Goal: Task Accomplishment & Management: Manage account settings

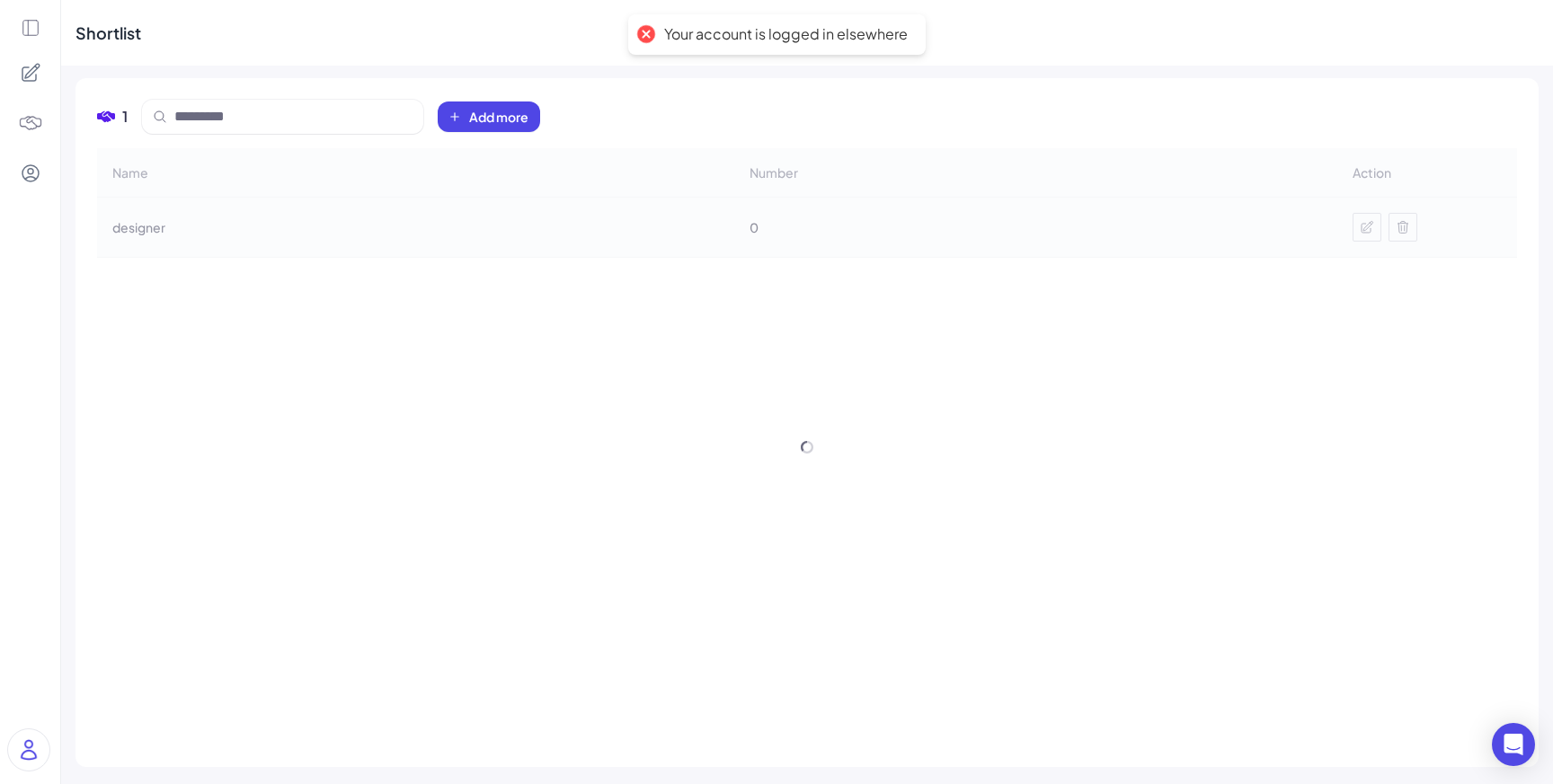
click at [19, 113] on img at bounding box center [30, 123] width 25 height 25
click at [30, 123] on img at bounding box center [30, 123] width 25 height 25
click at [361, 236] on div "Name Number Action designer 0" at bounding box center [807, 203] width 1421 height 110
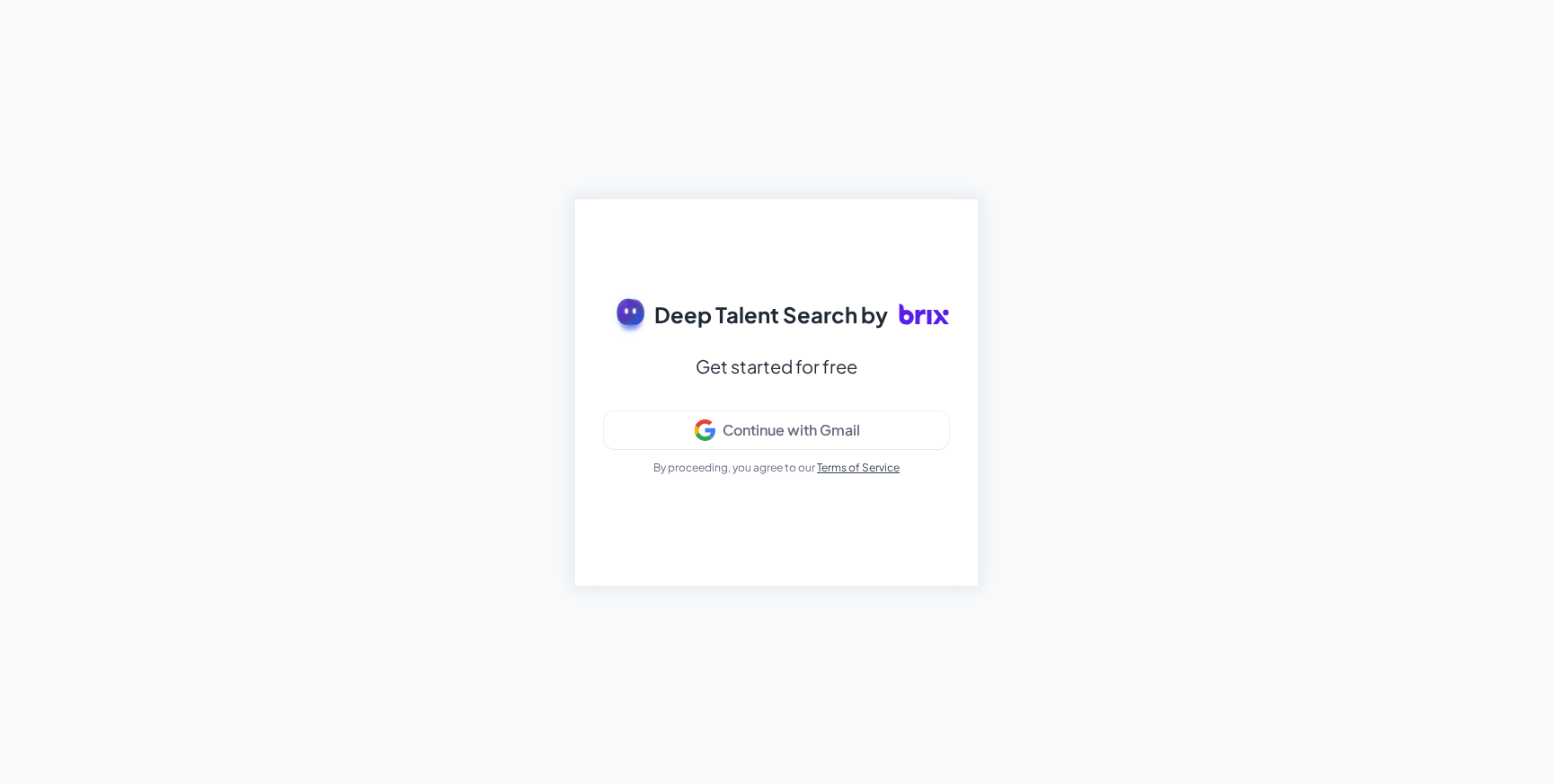
click at [1505, 35] on div "Deep Talent Search by Get started for free Continue with Gmail By proceeding, y…" at bounding box center [776, 392] width 1553 height 784
click at [843, 426] on div "Continue with Gmail" at bounding box center [792, 430] width 138 height 18
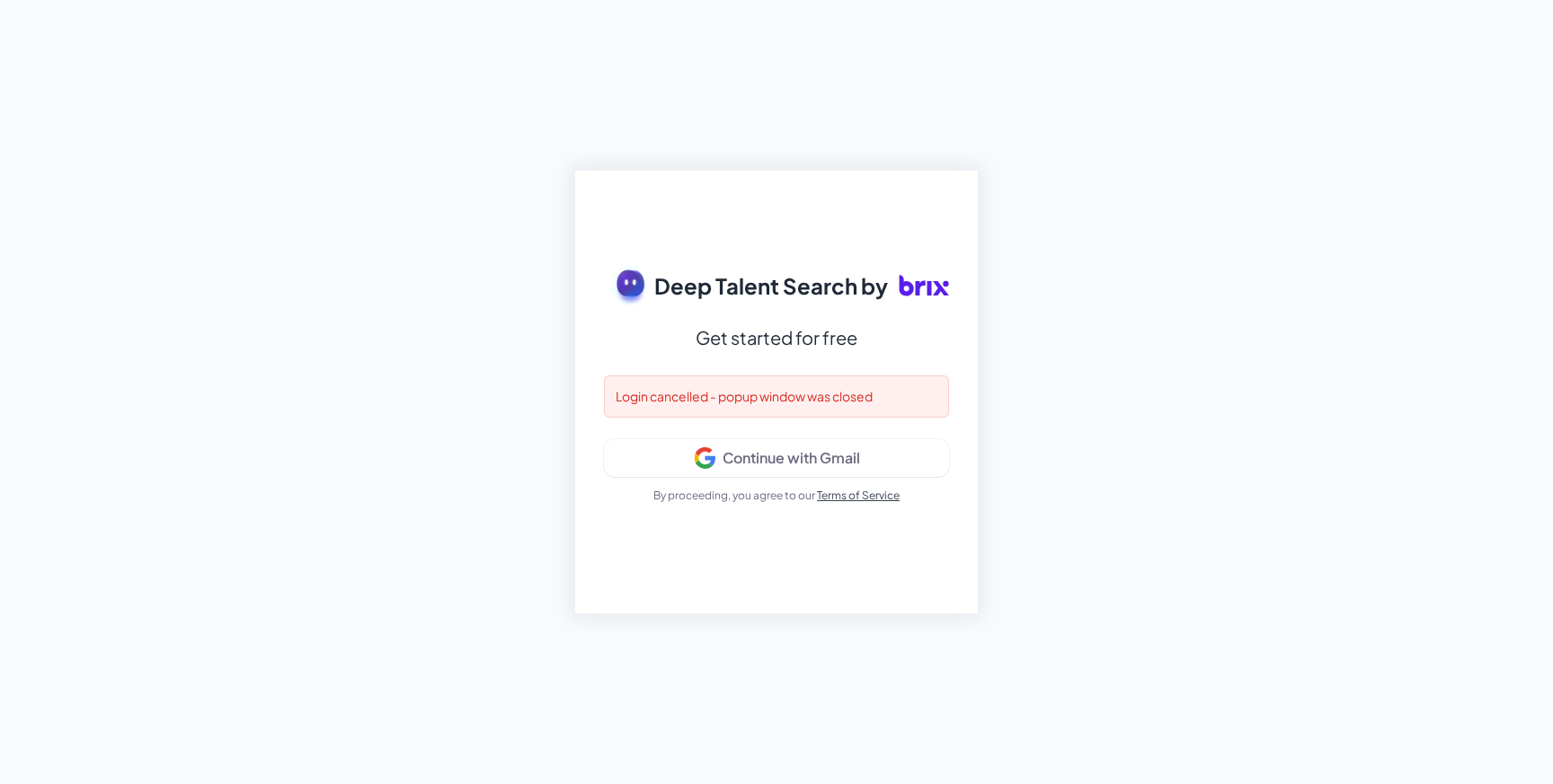
click at [849, 426] on div "Deep Talent Search by Get started for free Login cancelled - popup window was c…" at bounding box center [777, 392] width 402 height 443
click at [823, 458] on div "Continue with Gmail" at bounding box center [792, 457] width 138 height 18
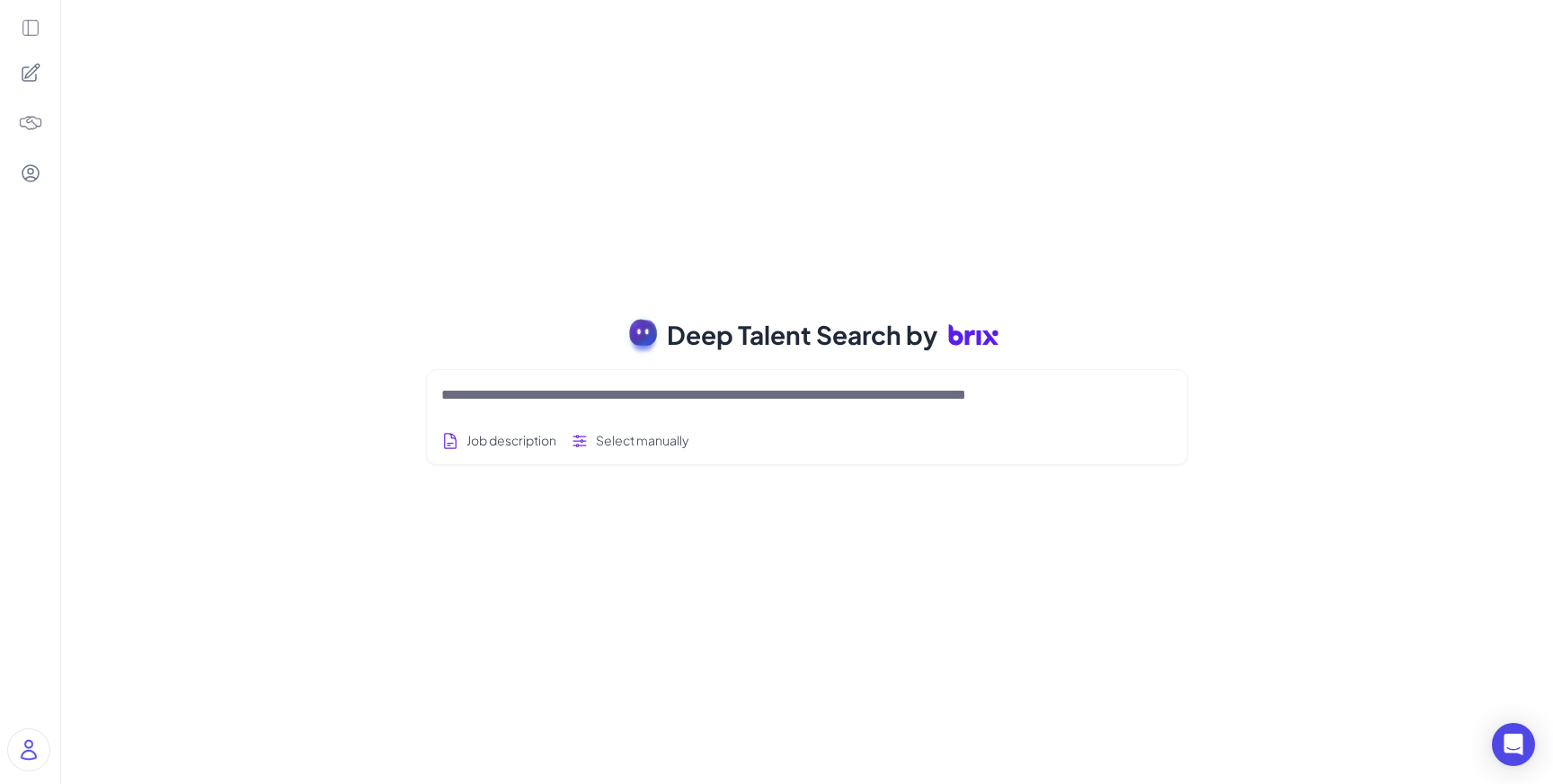
click at [35, 169] on icon at bounding box center [30, 173] width 21 height 21
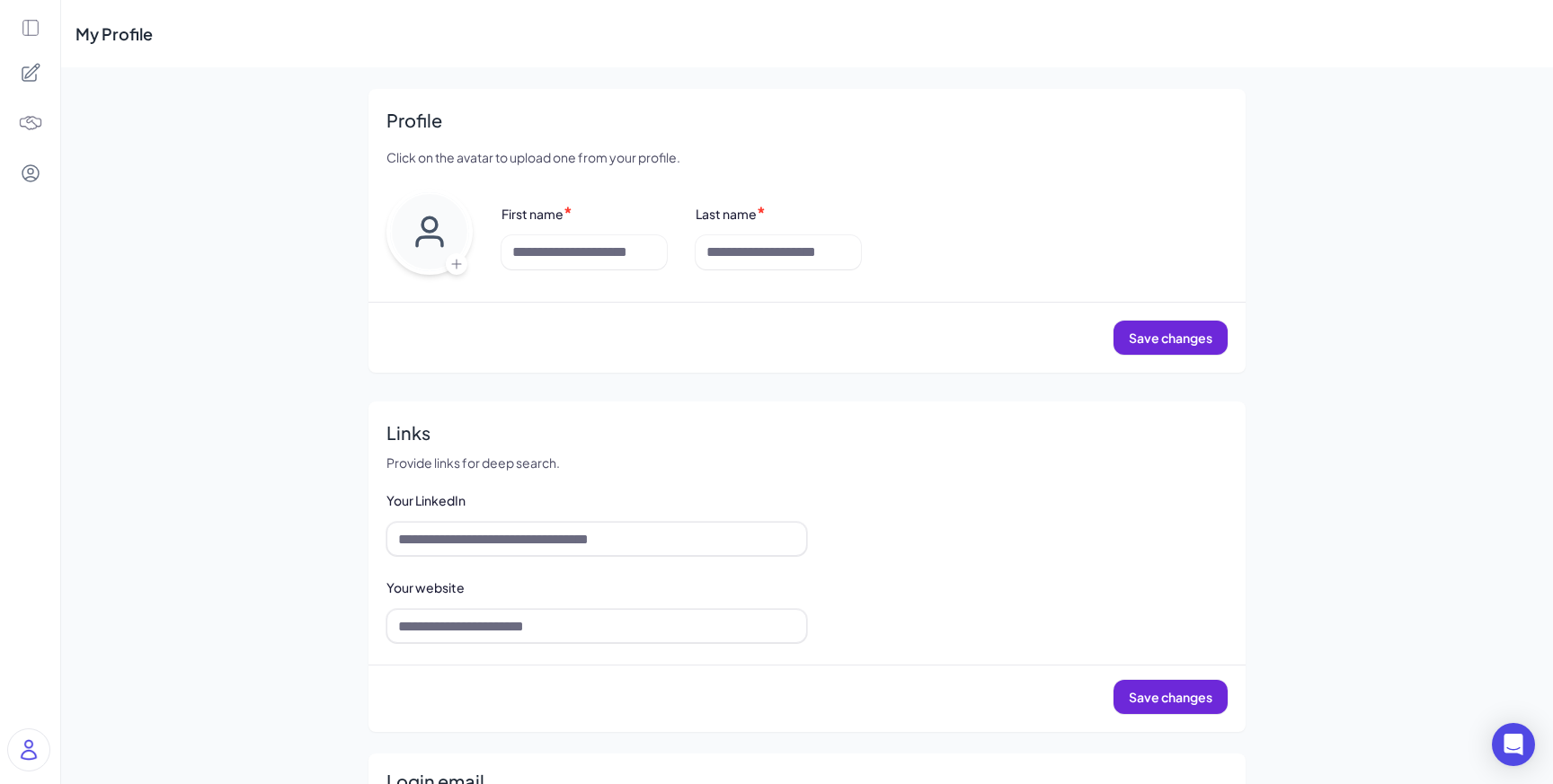
click at [43, 133] on div at bounding box center [31, 123] width 41 height 41
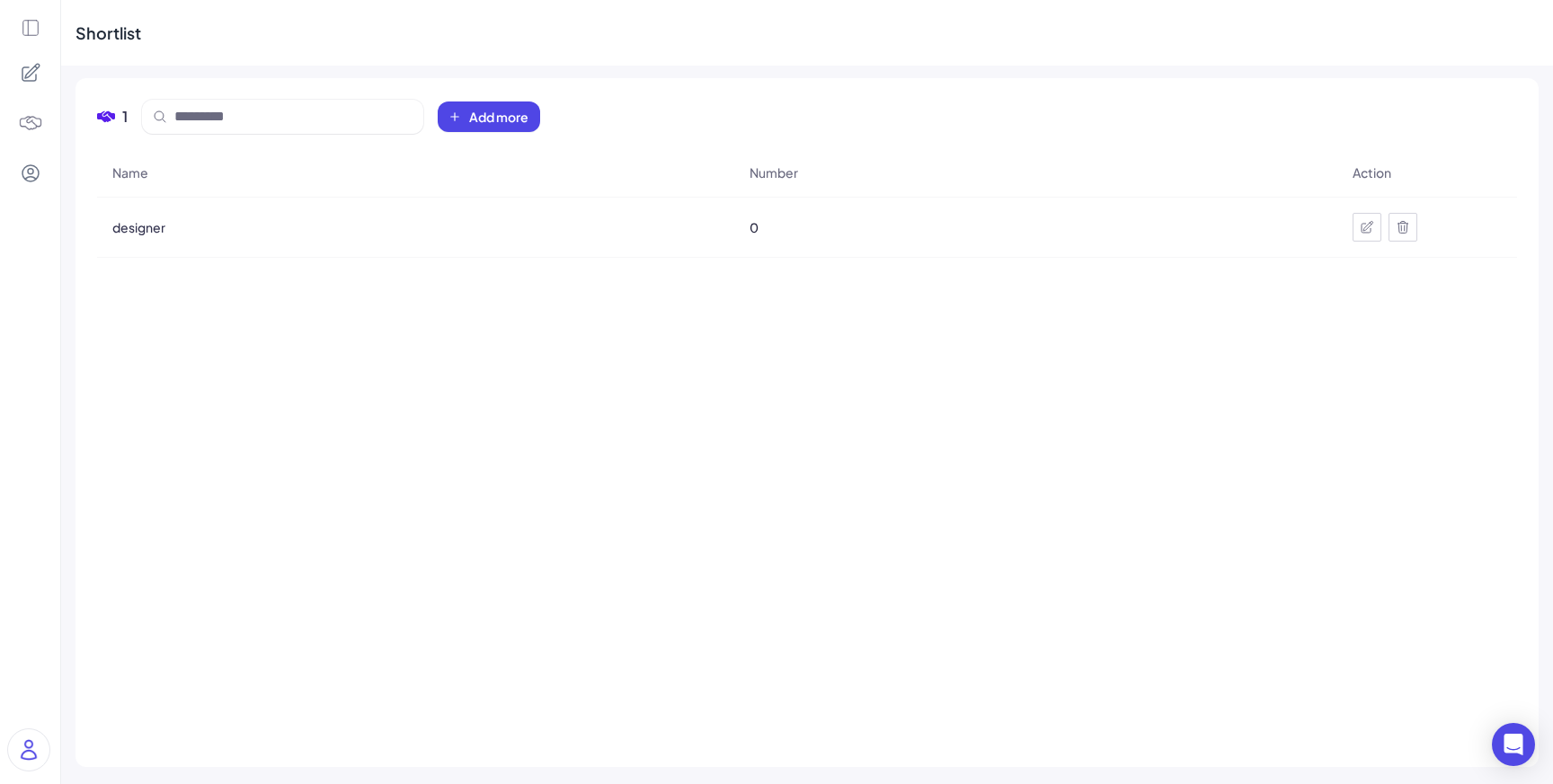
click at [1392, 231] on div at bounding box center [1403, 227] width 29 height 29
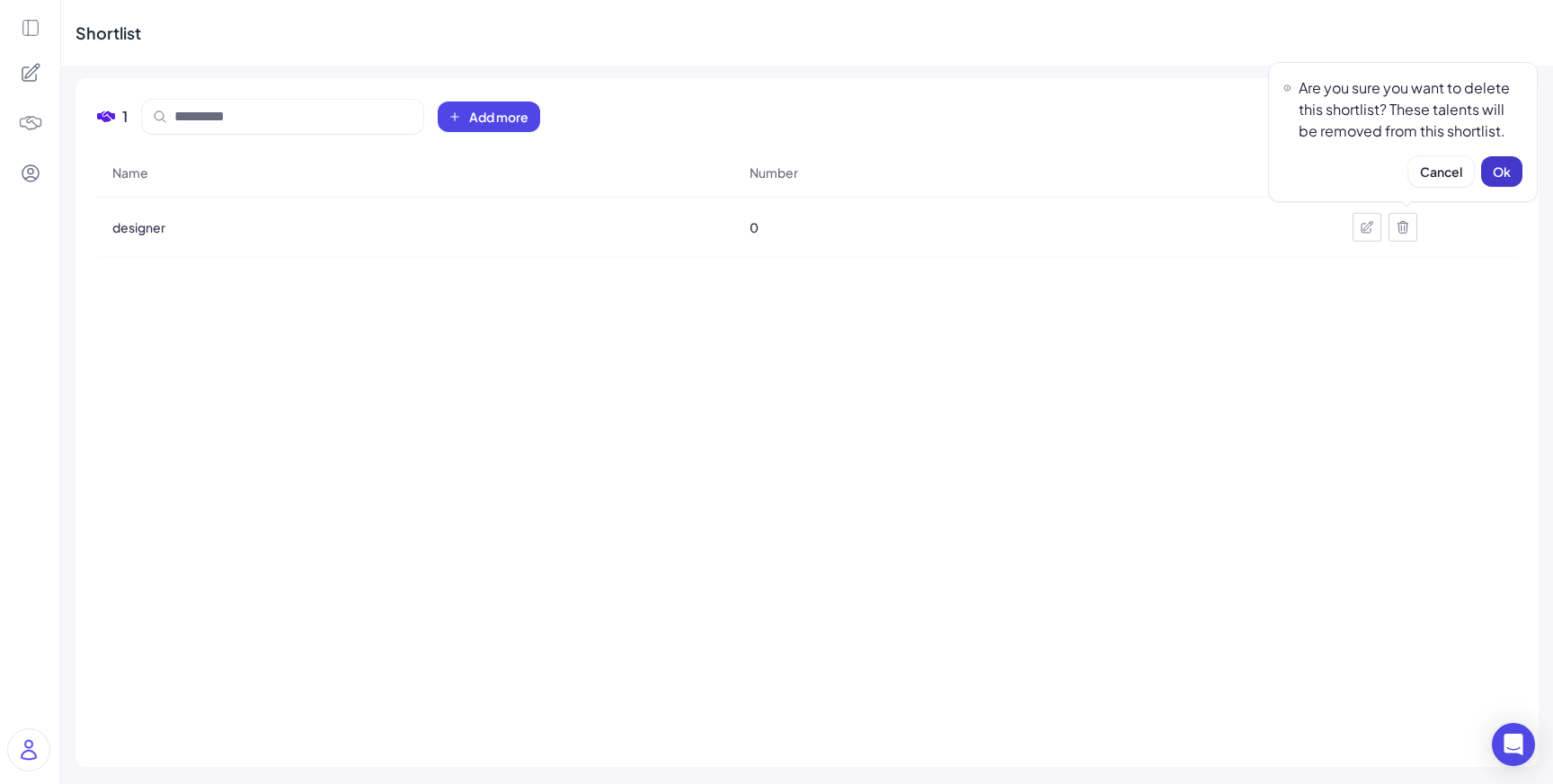
click at [1493, 167] on span "Ok" at bounding box center [1502, 171] width 18 height 16
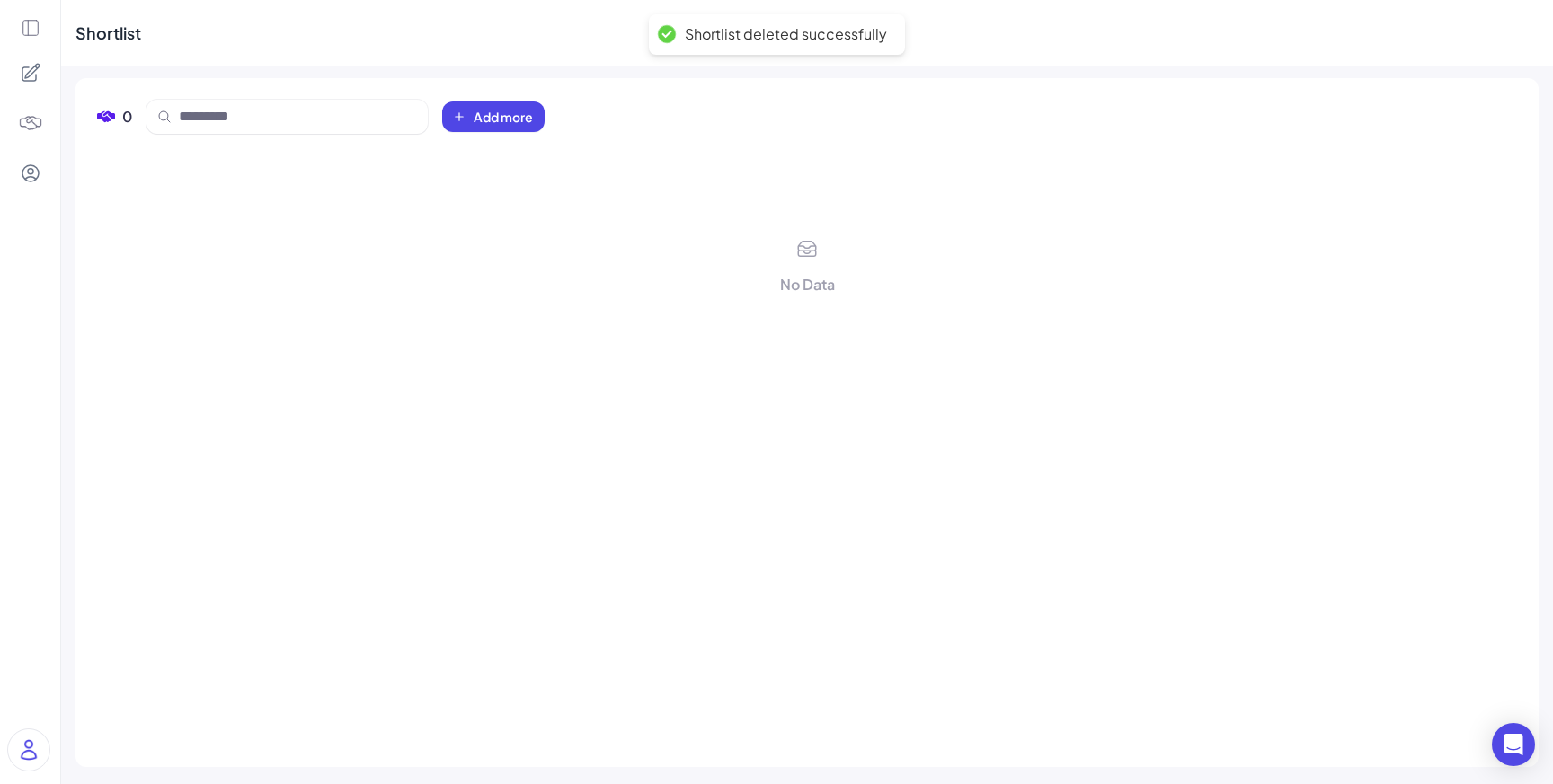
click at [31, 72] on icon at bounding box center [30, 73] width 21 height 21
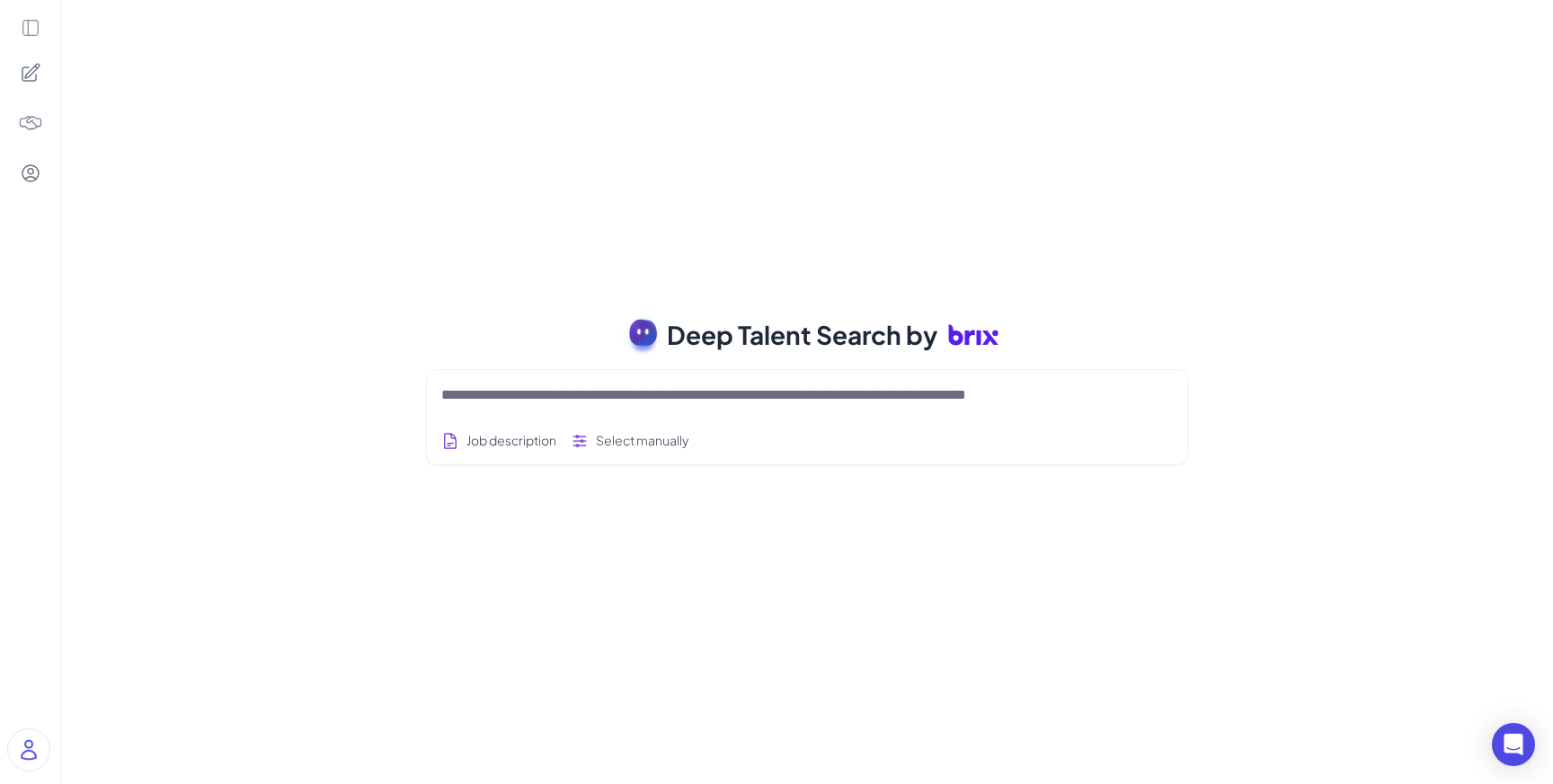
click at [27, 127] on img at bounding box center [30, 123] width 25 height 25
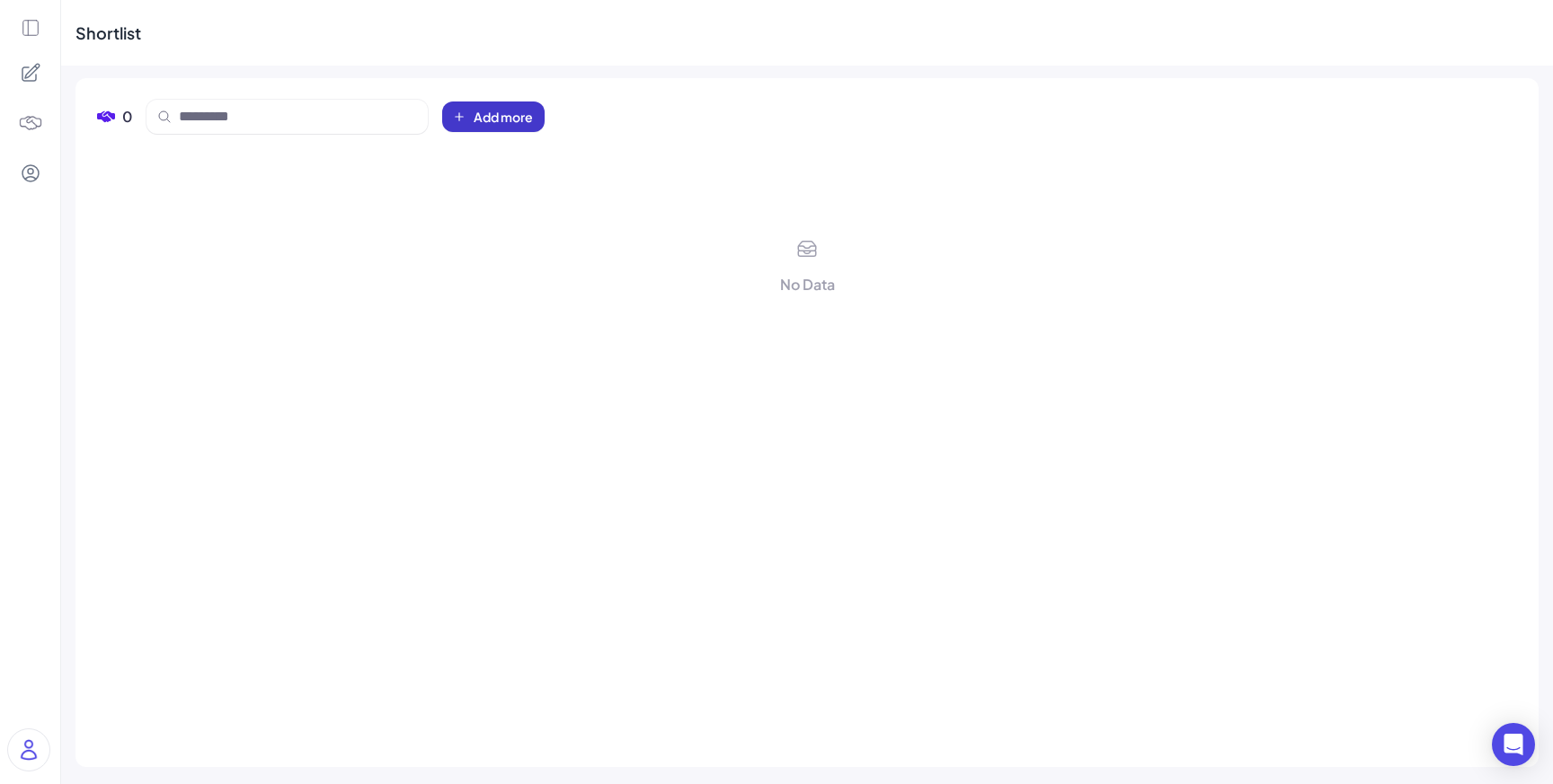
click at [509, 128] on button "Add more" at bounding box center [494, 116] width 102 height 31
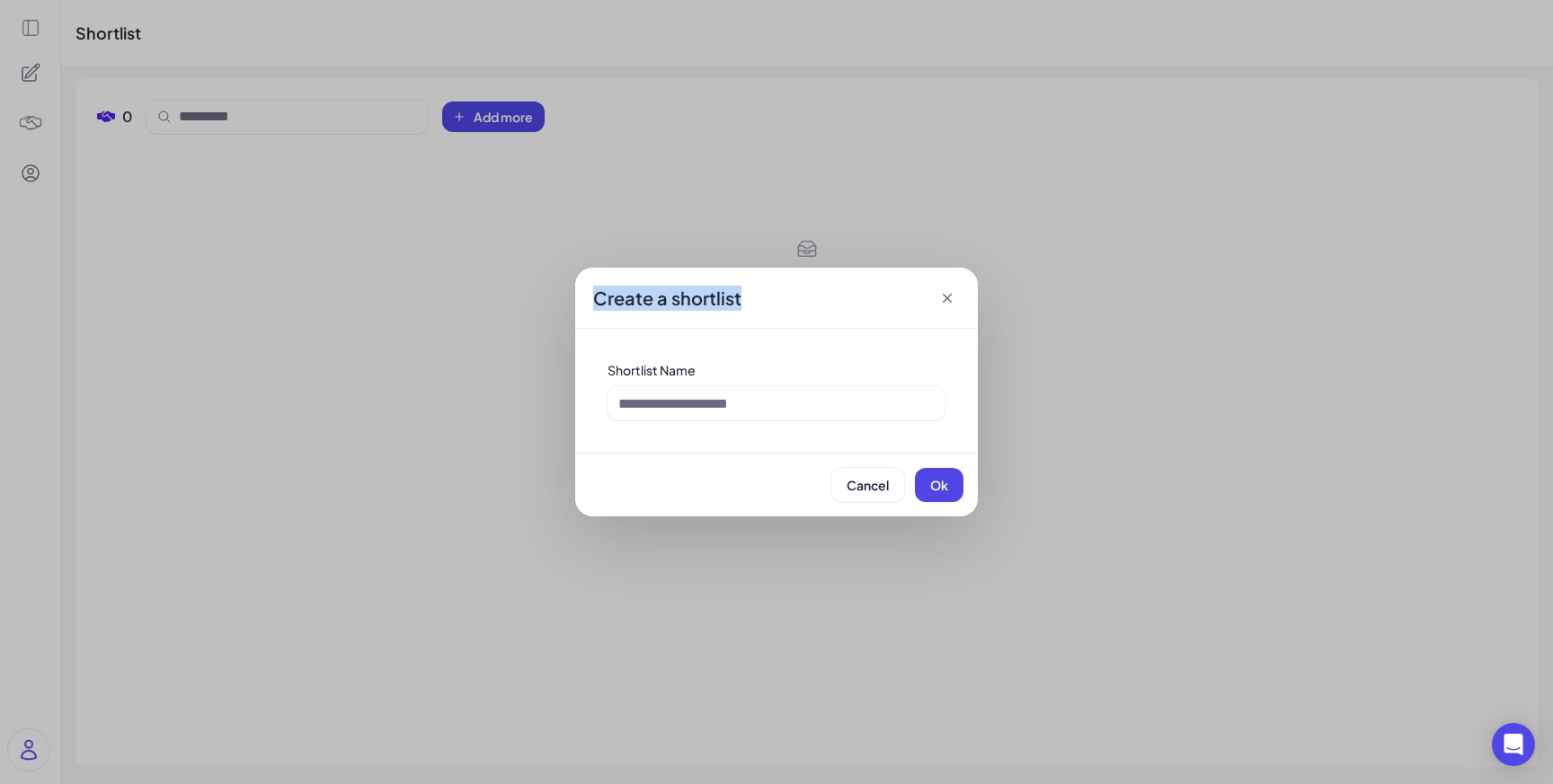
drag, startPoint x: 656, startPoint y: 299, endPoint x: 587, endPoint y: 299, distance: 69.0
click at [587, 299] on div "Create a shortlist" at bounding box center [777, 299] width 402 height 61
copy span "Create a shortlist"
click at [954, 294] on icon at bounding box center [947, 298] width 18 height 18
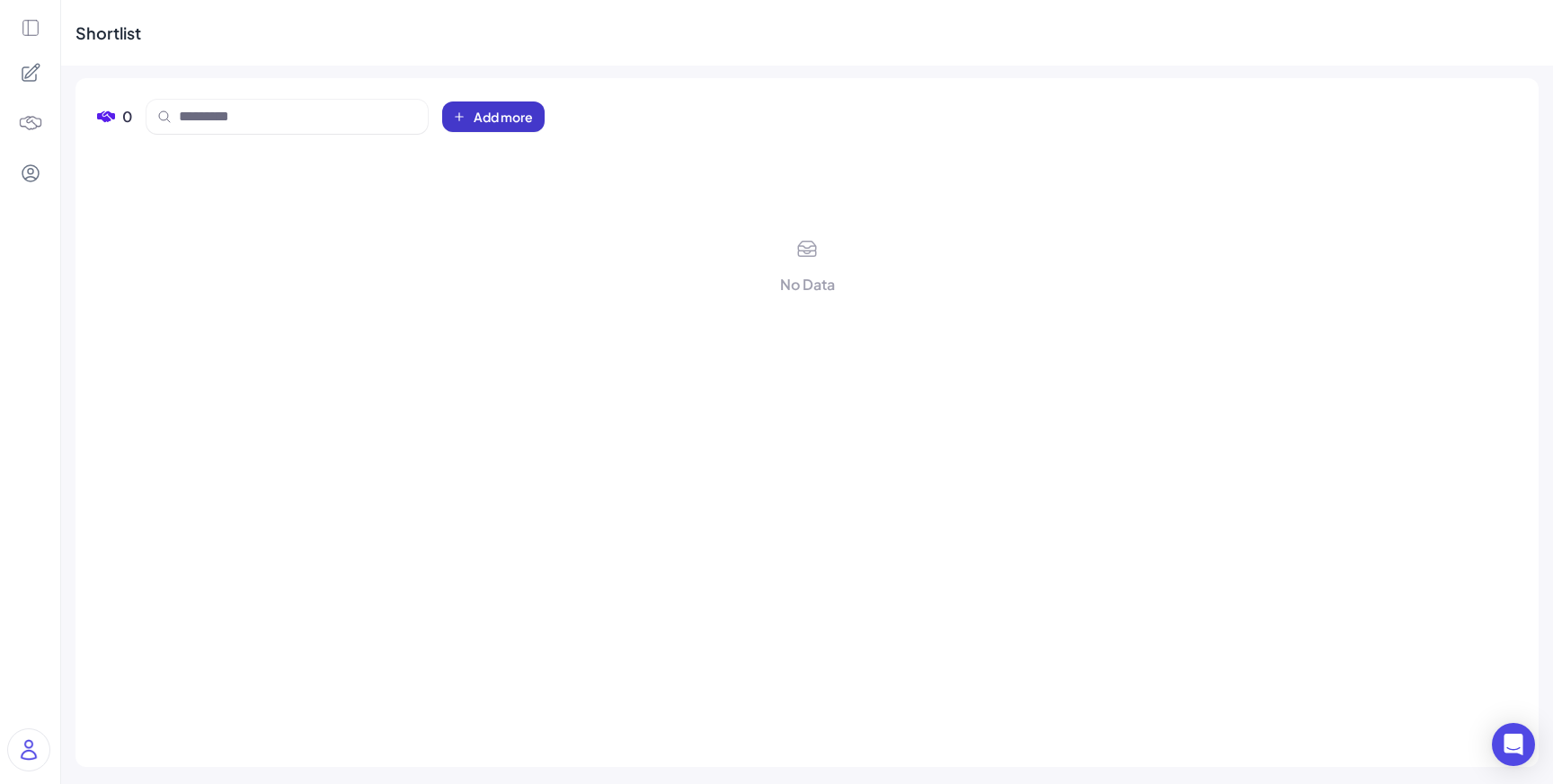
click at [462, 118] on icon at bounding box center [458, 116] width 14 height 14
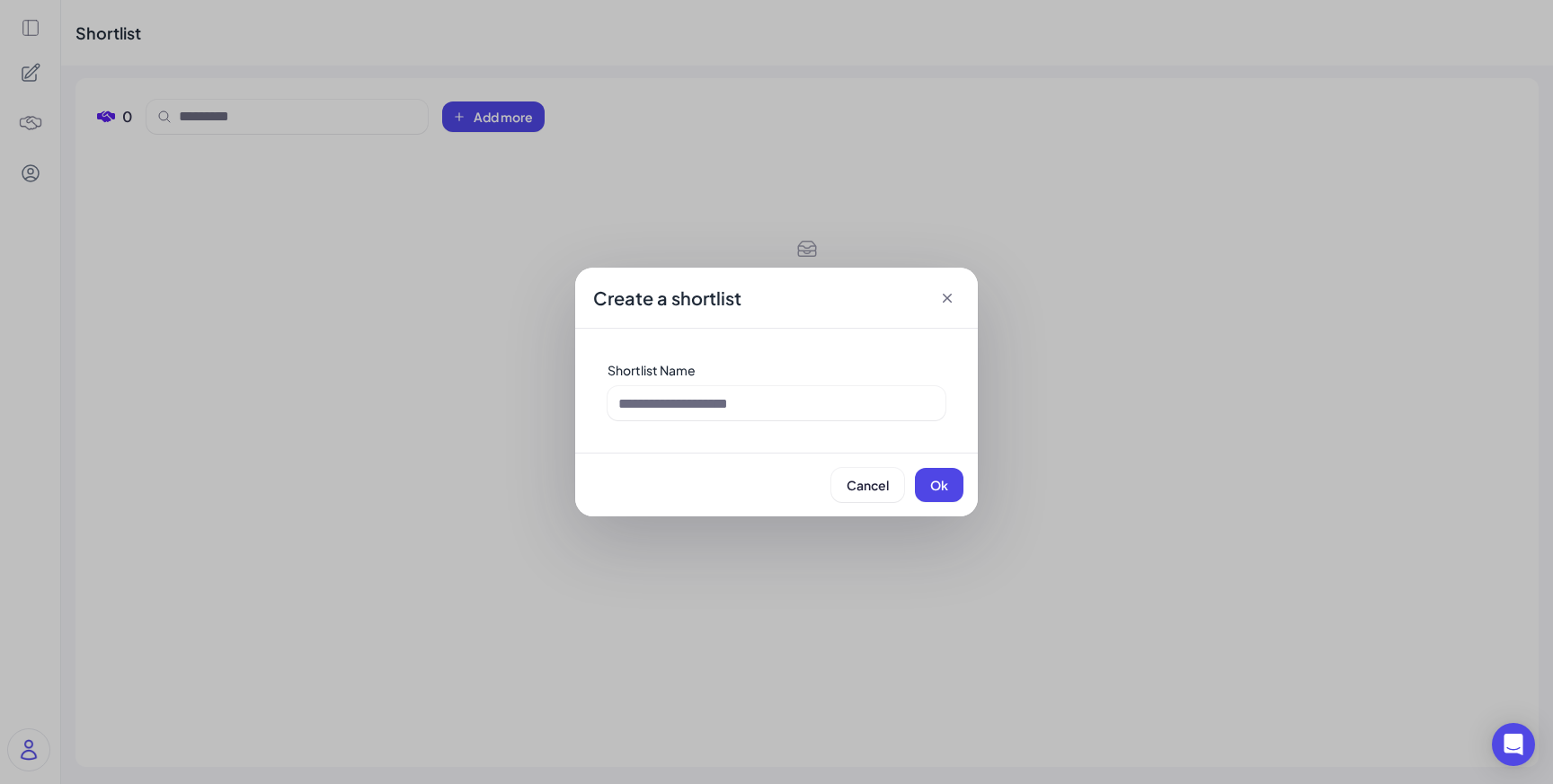
click at [741, 434] on div "Shortlist Name" at bounding box center [777, 390] width 367 height 88
click at [741, 419] on input at bounding box center [776, 403] width 338 height 34
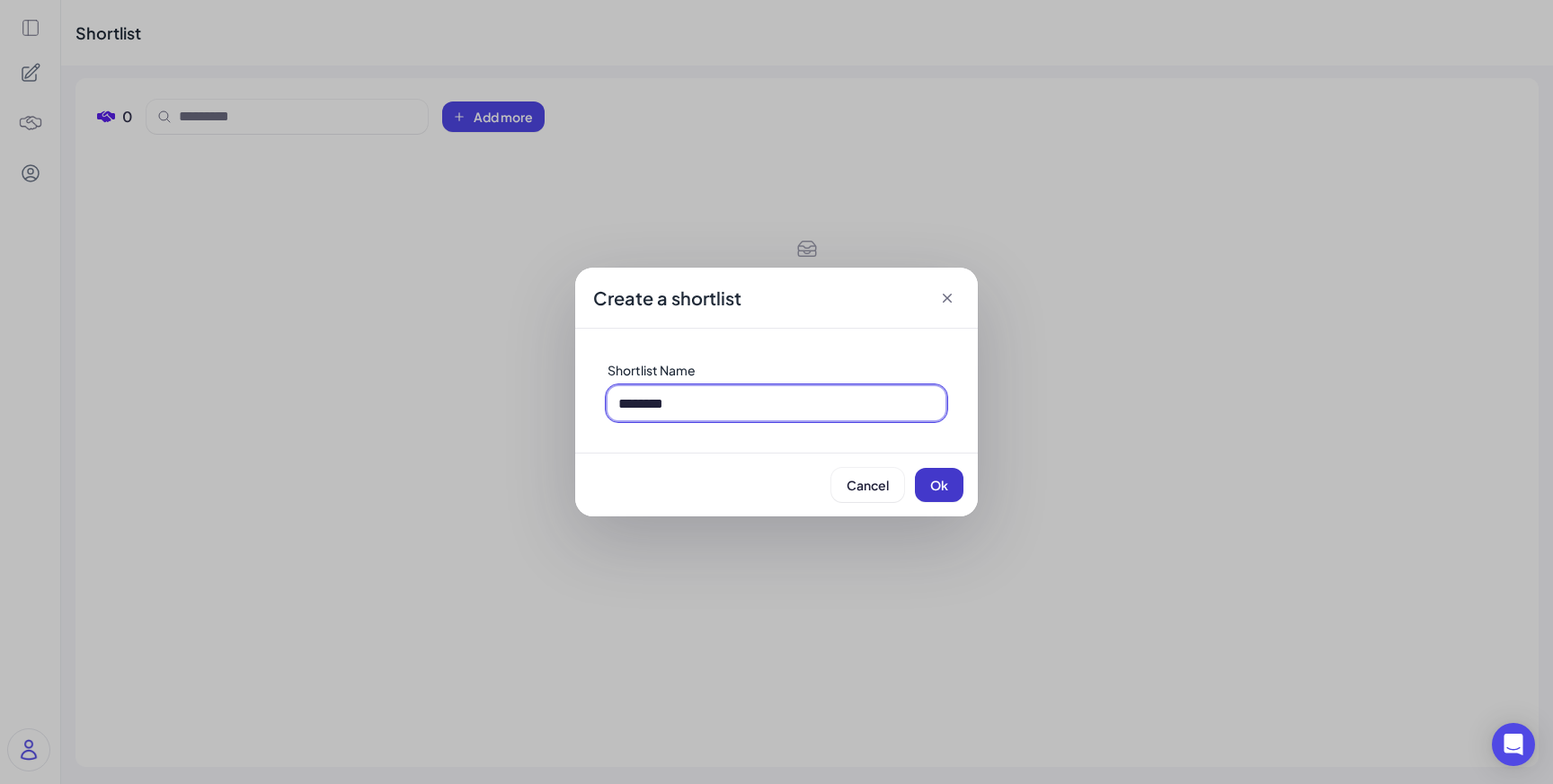
type input "********"
click at [946, 480] on span "Ok" at bounding box center [939, 484] width 18 height 16
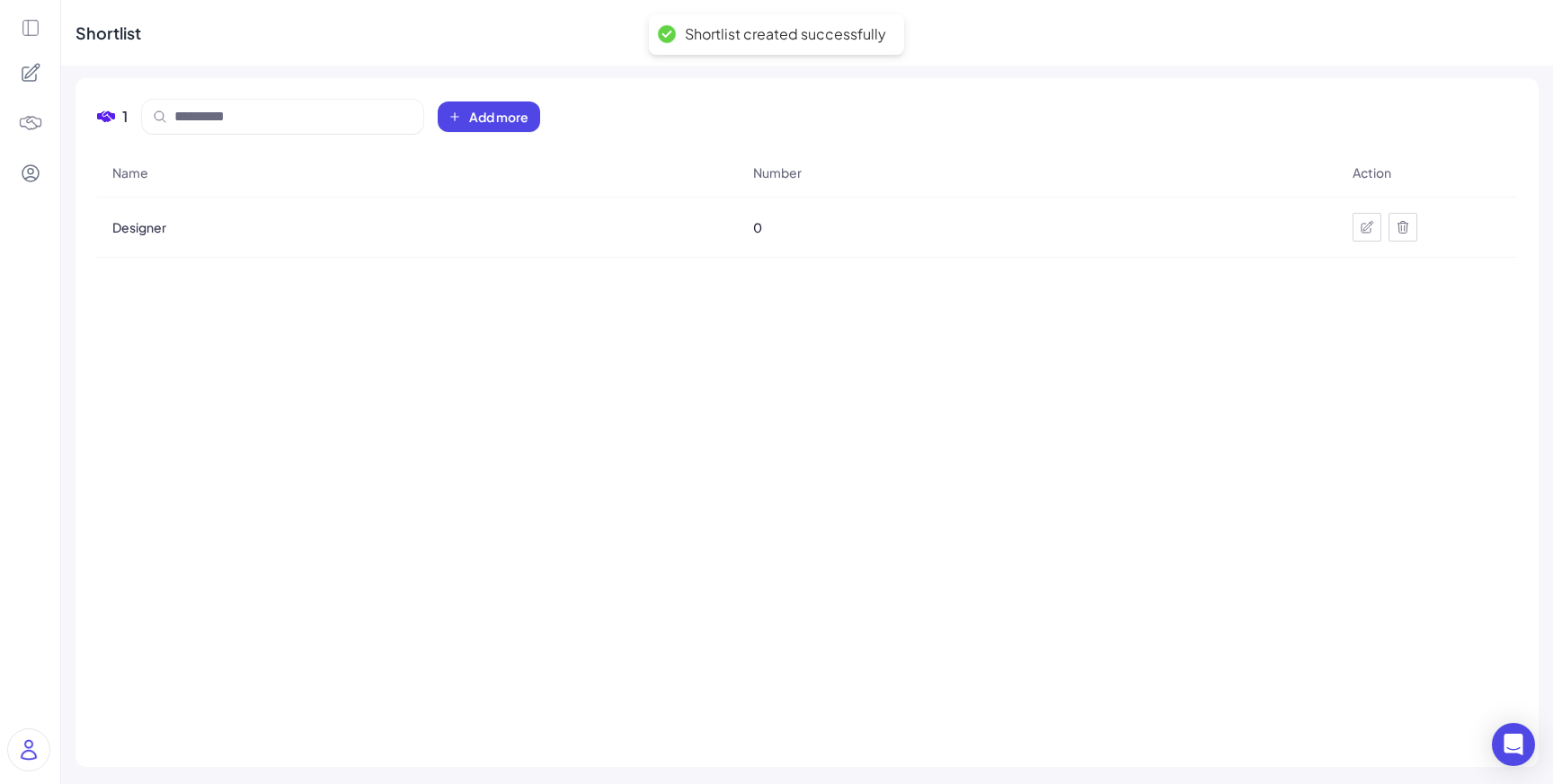
click at [24, 74] on icon at bounding box center [30, 73] width 21 height 21
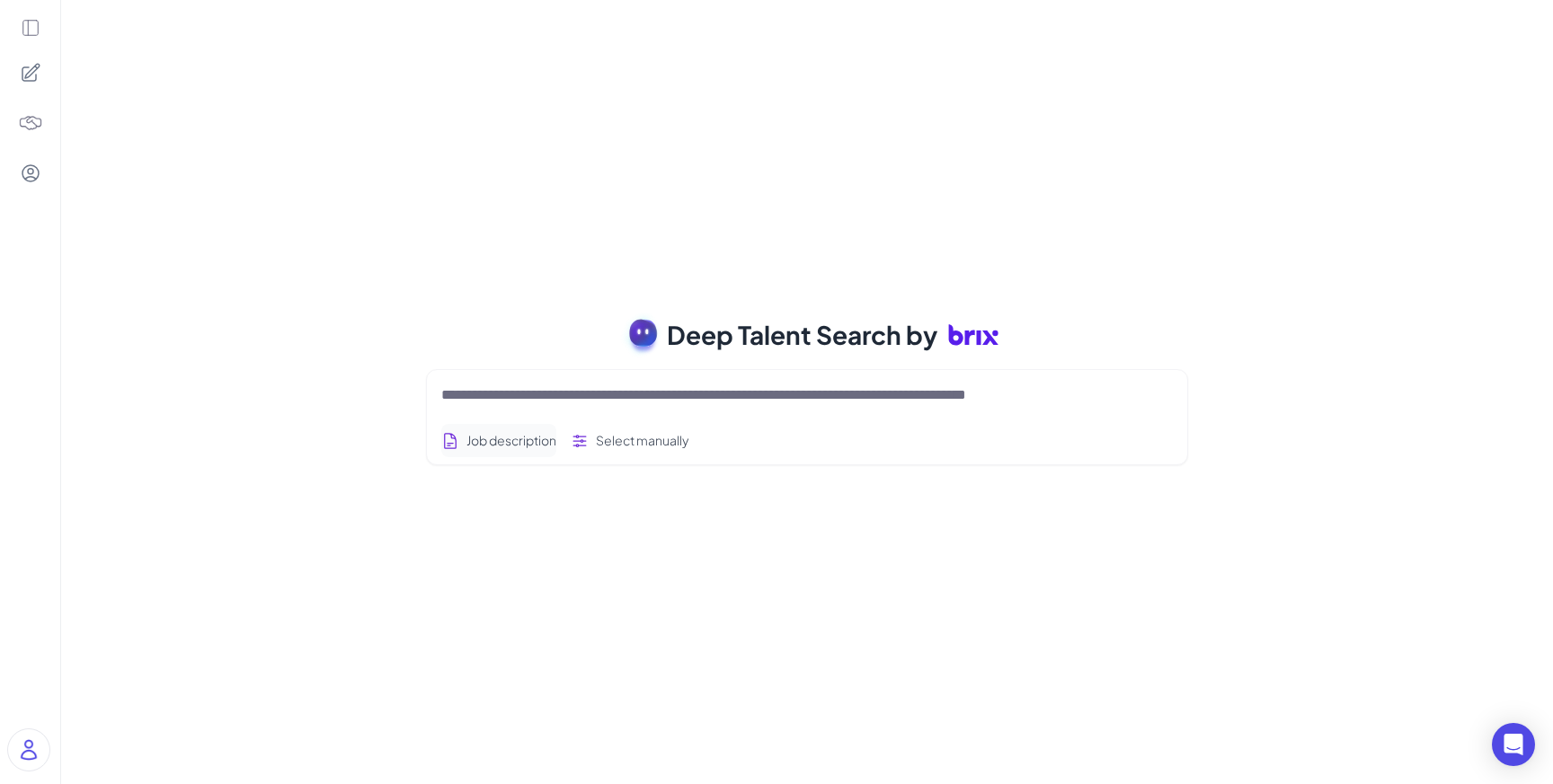
click at [489, 449] on button "Job description" at bounding box center [499, 440] width 116 height 34
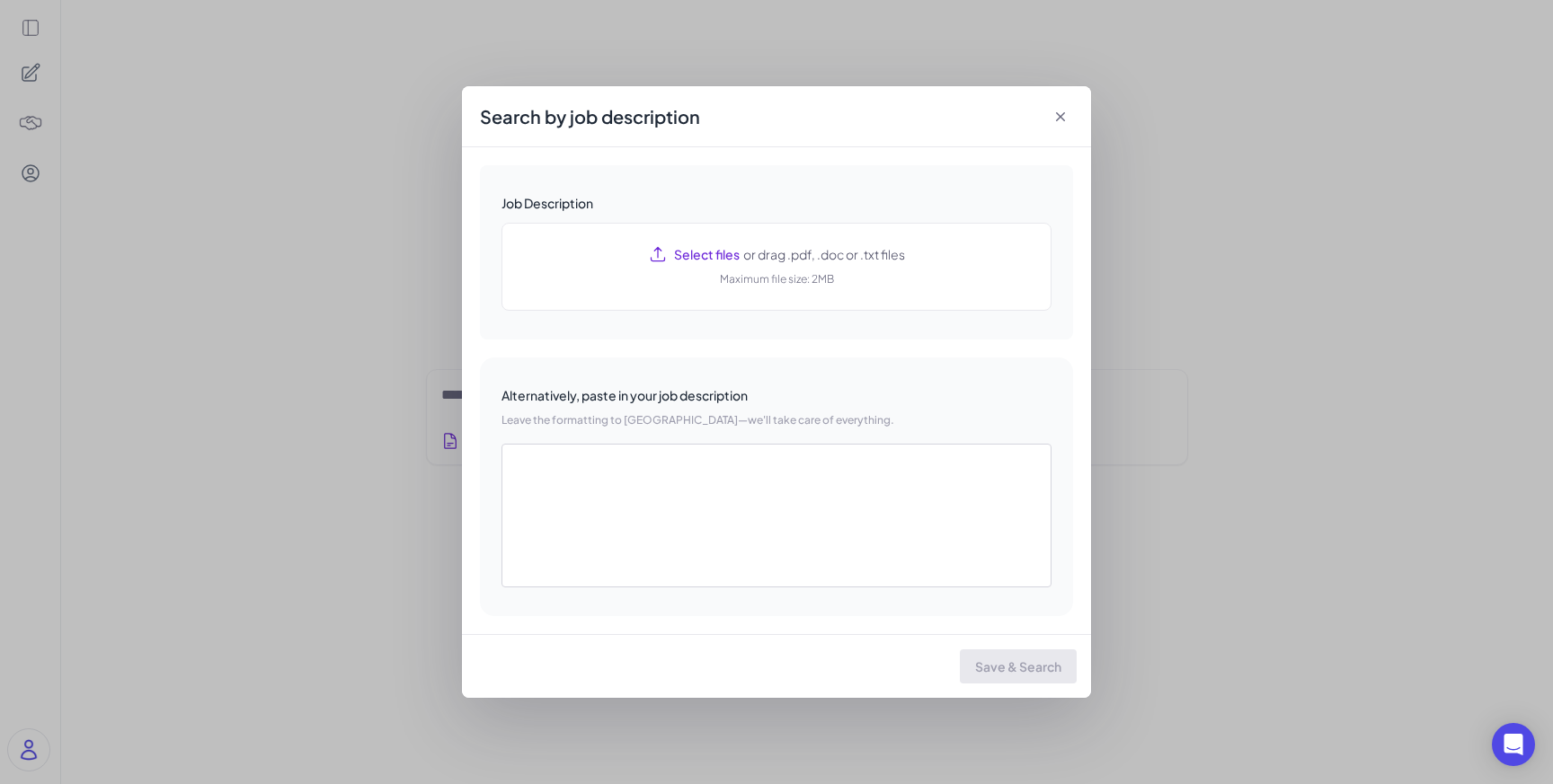
click at [370, 399] on div "Search by job description Job Description Select files or drag .pdf, .doc or .t…" at bounding box center [776, 392] width 1553 height 784
click at [1071, 120] on div "Search by job description" at bounding box center [776, 117] width 629 height 61
click at [1062, 119] on icon at bounding box center [1060, 116] width 18 height 18
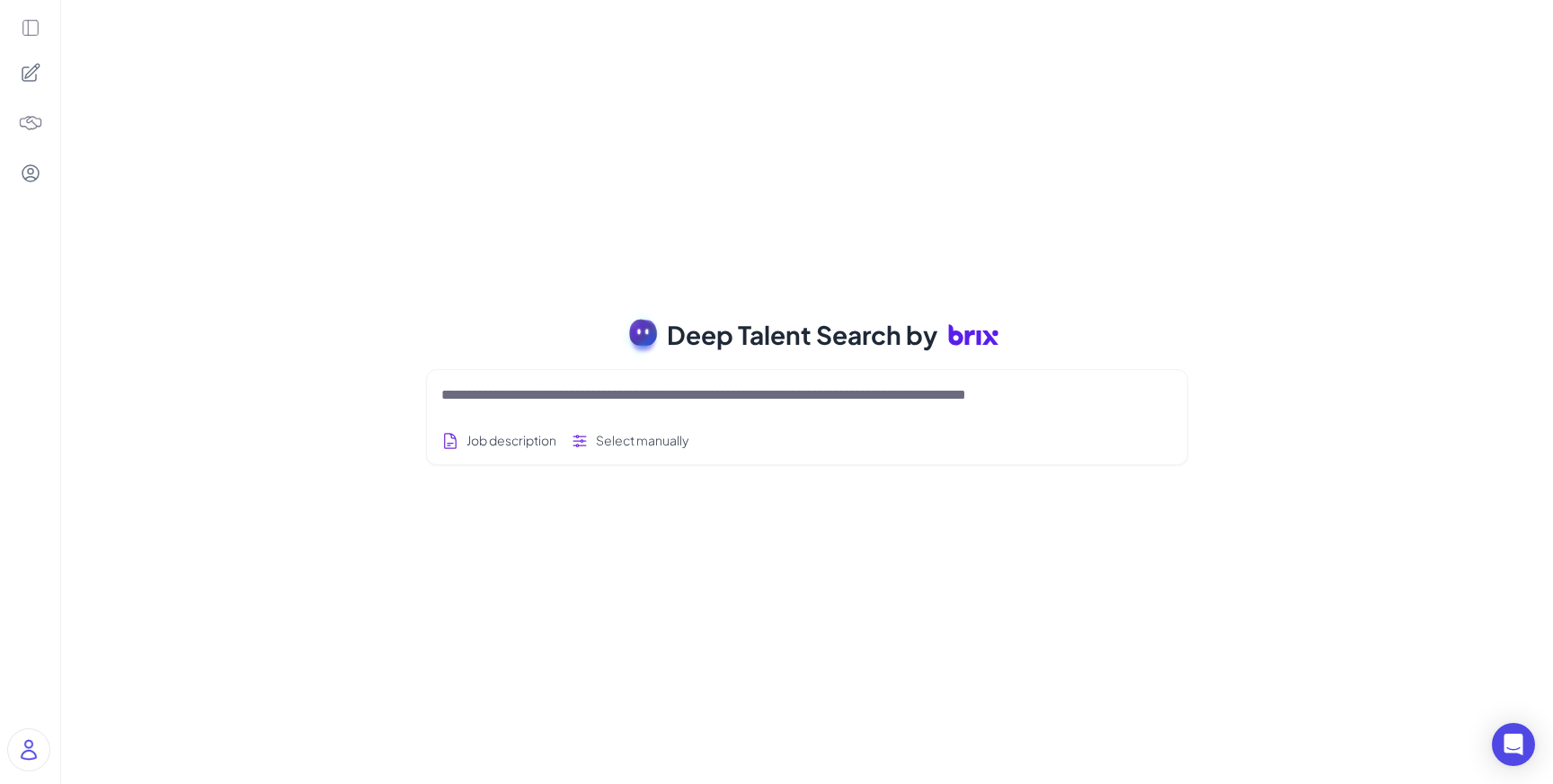
click at [34, 121] on img at bounding box center [30, 123] width 25 height 25
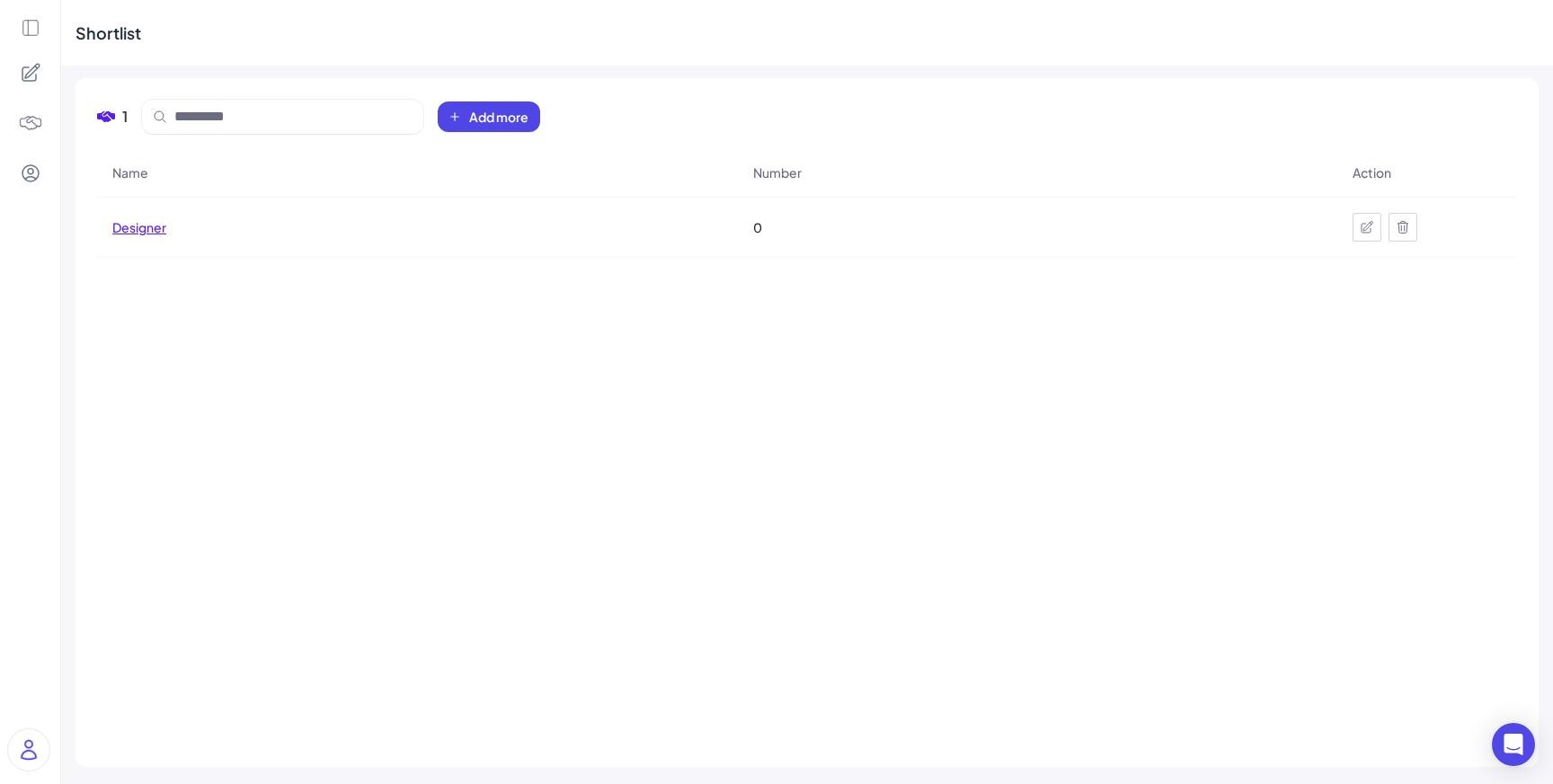
click at [143, 235] on span "Designer" at bounding box center [140, 226] width 54 height 18
click at [32, 33] on icon at bounding box center [30, 27] width 20 height 20
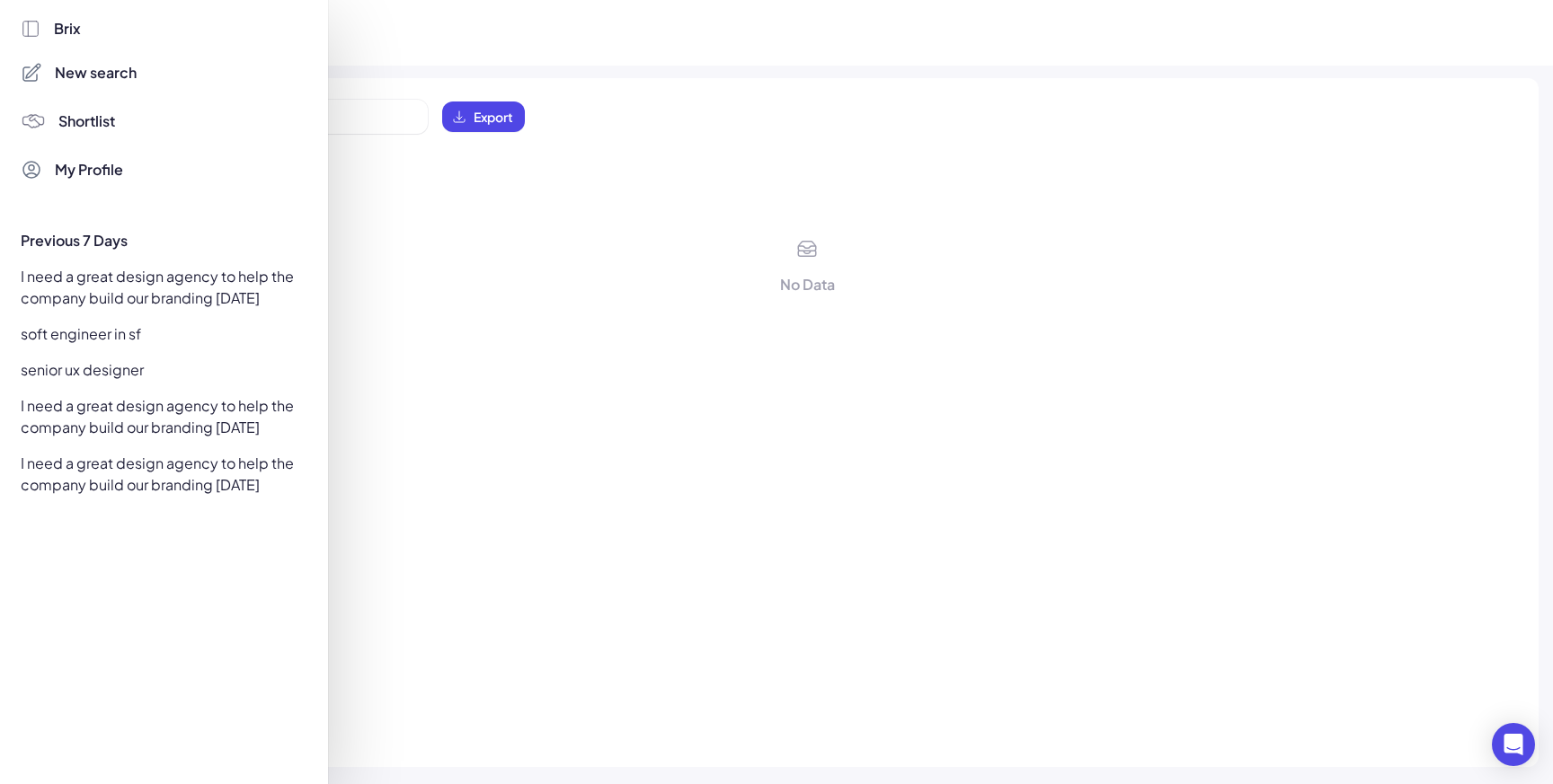
click at [117, 285] on div "I need a great design agency to help the company build our branding within 30 d…" at bounding box center [159, 288] width 298 height 50
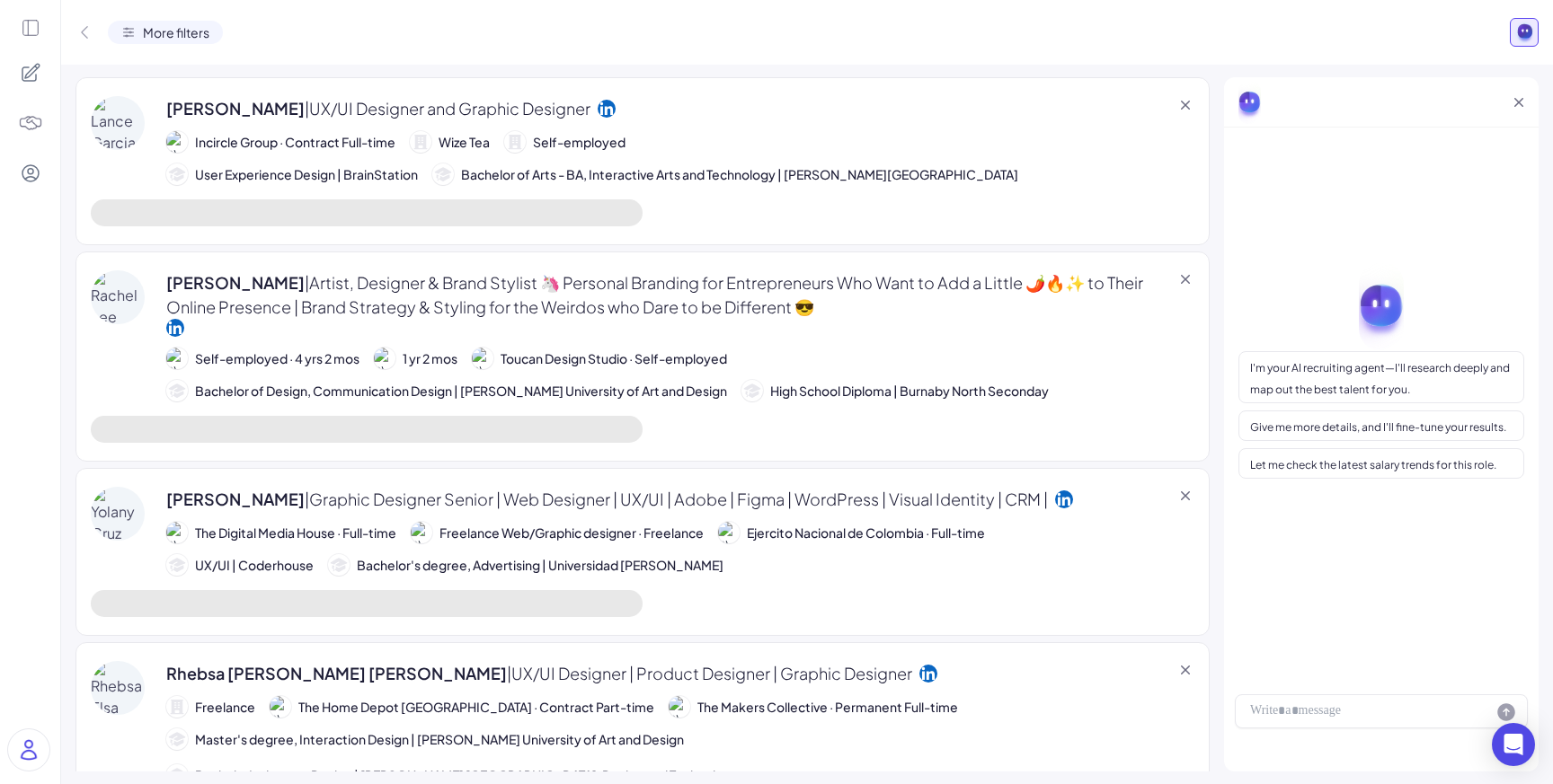
click at [144, 338] on div "Rachel Lee | Artist, Designer & Brand Stylist 🦄 Personal Branding for Entrepren…" at bounding box center [642, 335] width 1104 height 131
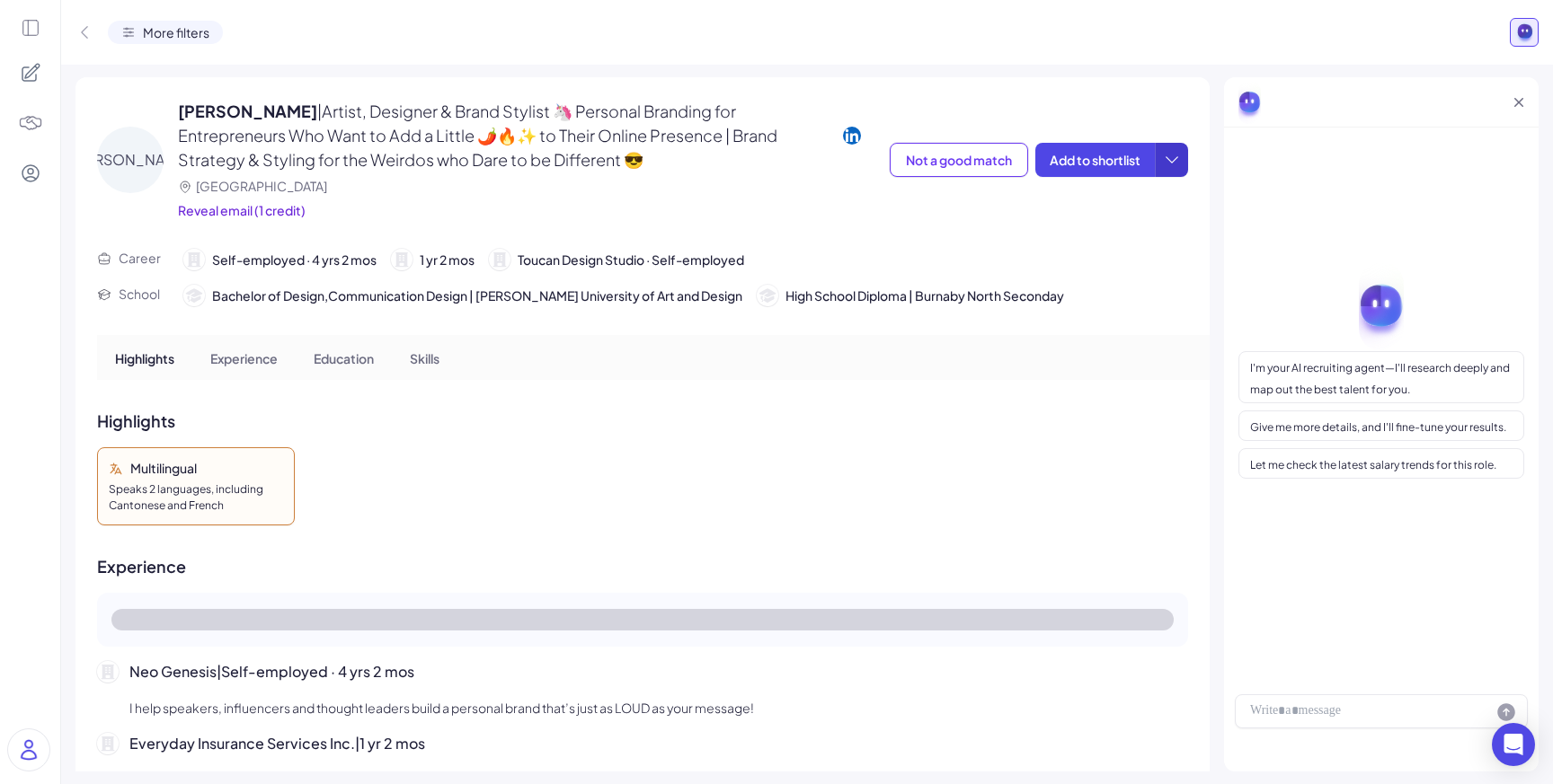
click at [1174, 165] on icon at bounding box center [1172, 159] width 18 height 18
click at [1175, 244] on div "Create a shortlist" at bounding box center [1172, 247] width 116 height 38
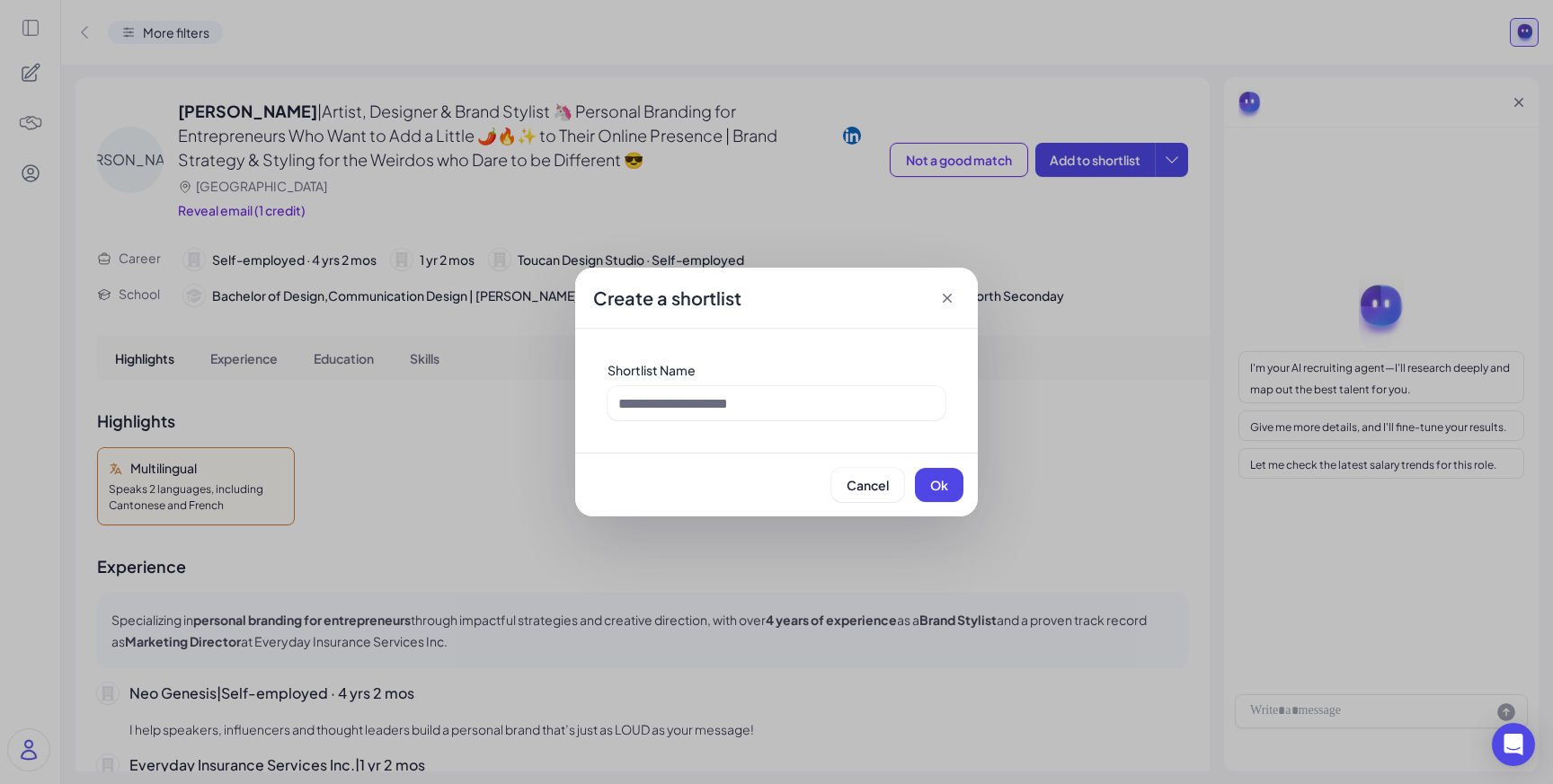
click at [944, 299] on icon at bounding box center [947, 298] width 18 height 18
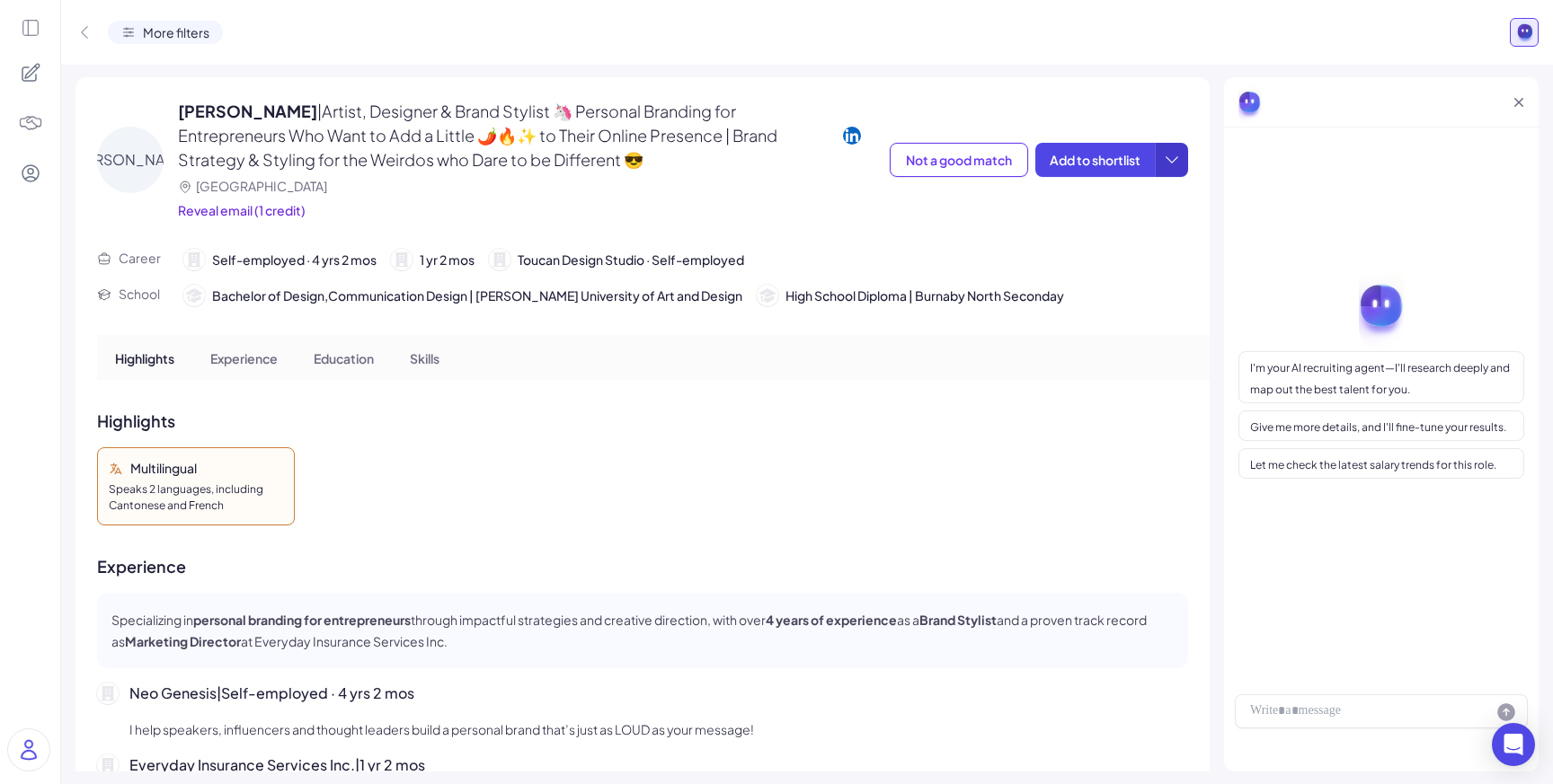
click at [1167, 167] on icon at bounding box center [1172, 159] width 18 height 18
click at [1327, 717] on div at bounding box center [1382, 711] width 293 height 34
